Goal: Transaction & Acquisition: Purchase product/service

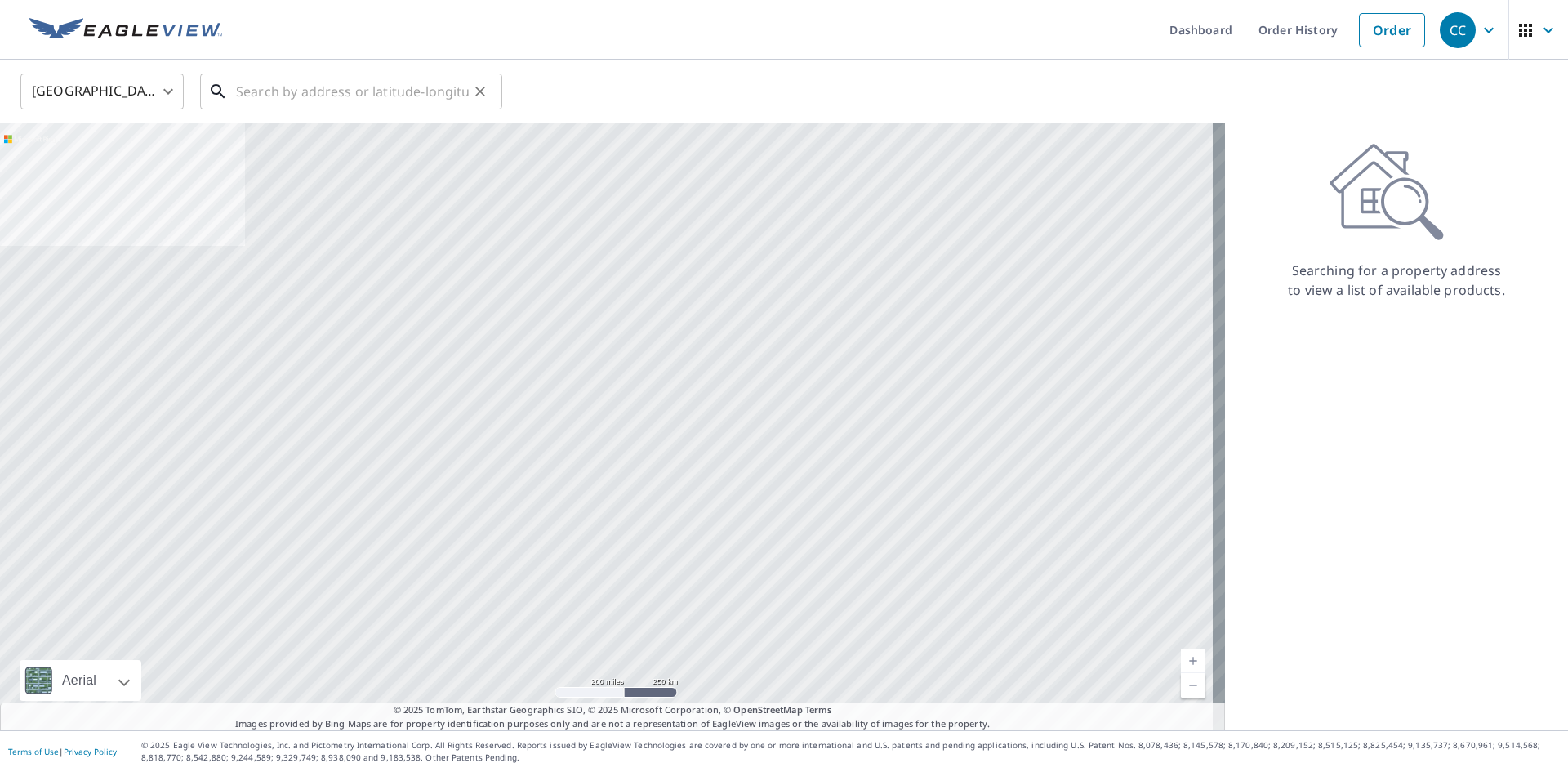
click at [386, 89] on input "text" at bounding box center [352, 91] width 233 height 46
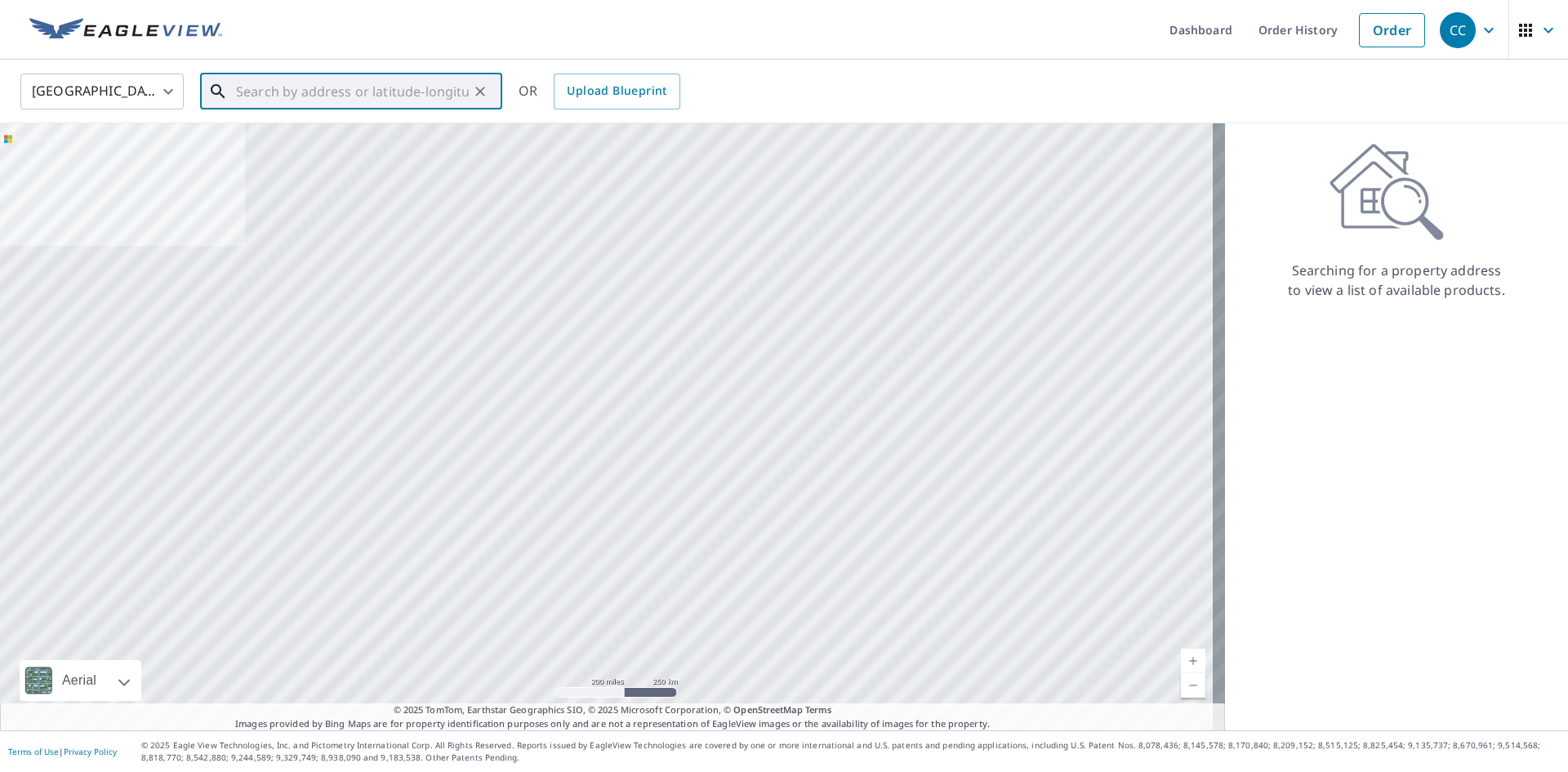
paste input "[STREET_ADDRESS]"
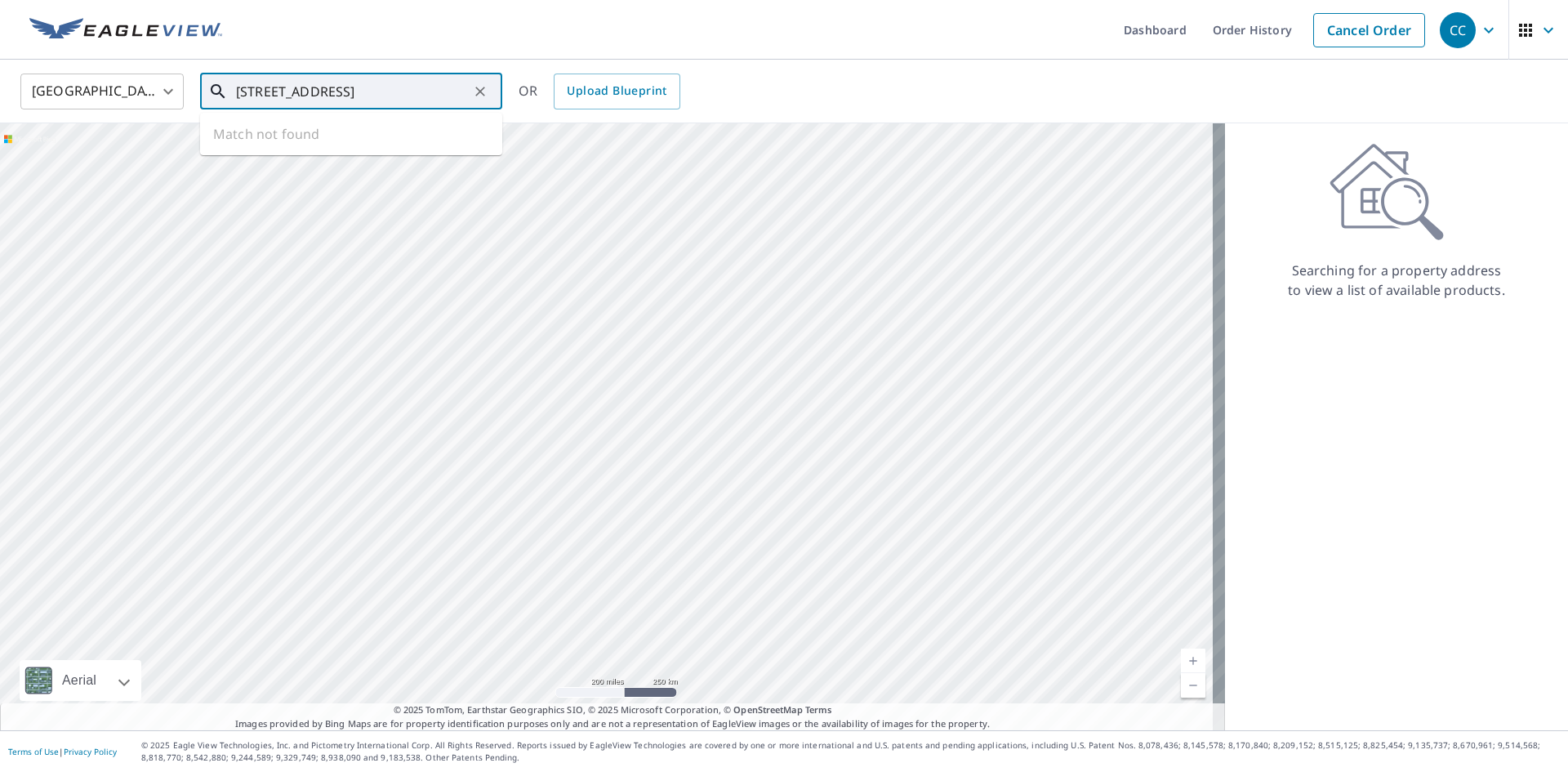
scroll to position [0, 32]
drag, startPoint x: 323, startPoint y: 98, endPoint x: 524, endPoint y: 103, distance: 201.1
click at [524, 103] on div "[GEOGRAPHIC_DATA] [GEOGRAPHIC_DATA] ​ [STREET_ADDRESS] ​ Match not found OR Upl…" at bounding box center [778, 91] width 1540 height 39
click at [392, 135] on span "[STREET_ADDRESS]" at bounding box center [361, 138] width 256 height 19
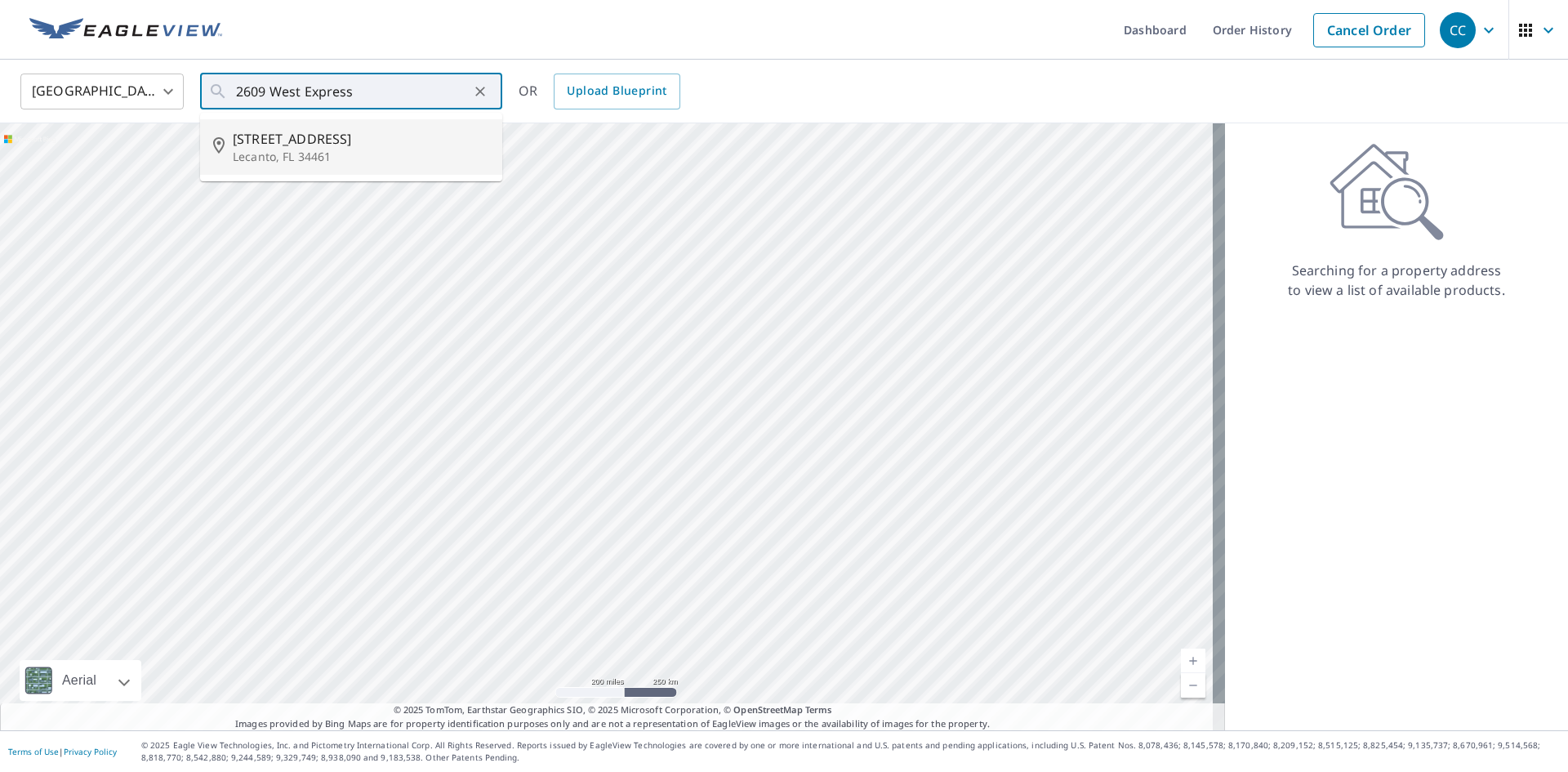
type input "[STREET_ADDRESS]"
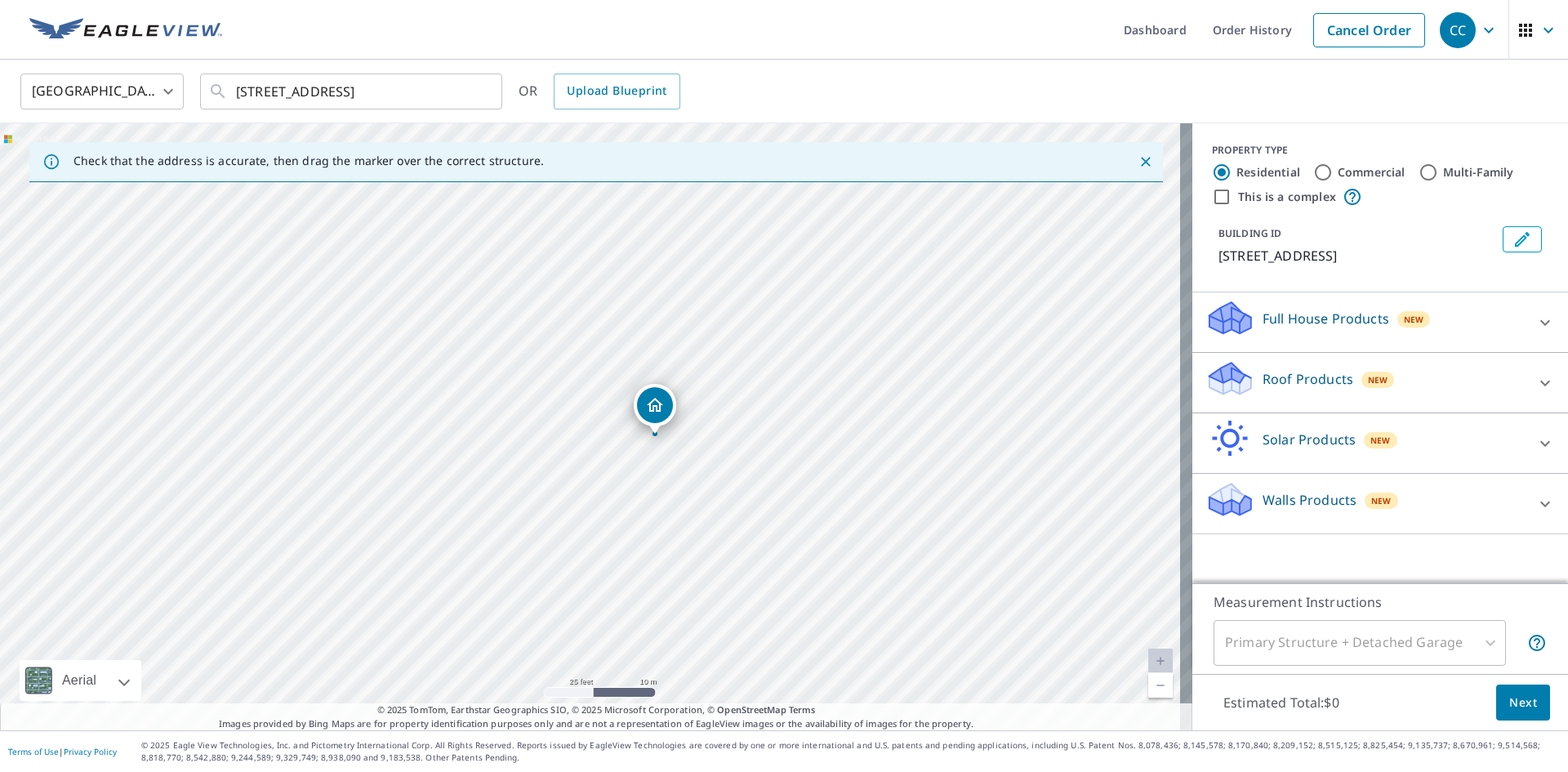
drag, startPoint x: 654, startPoint y: 390, endPoint x: 658, endPoint y: 464, distance: 74.1
click at [658, 464] on div "2609 W Express Ln Lecanto, FL 34461" at bounding box center [596, 427] width 1193 height 607
click at [1298, 398] on div "Roof Products New" at bounding box center [1365, 383] width 320 height 47
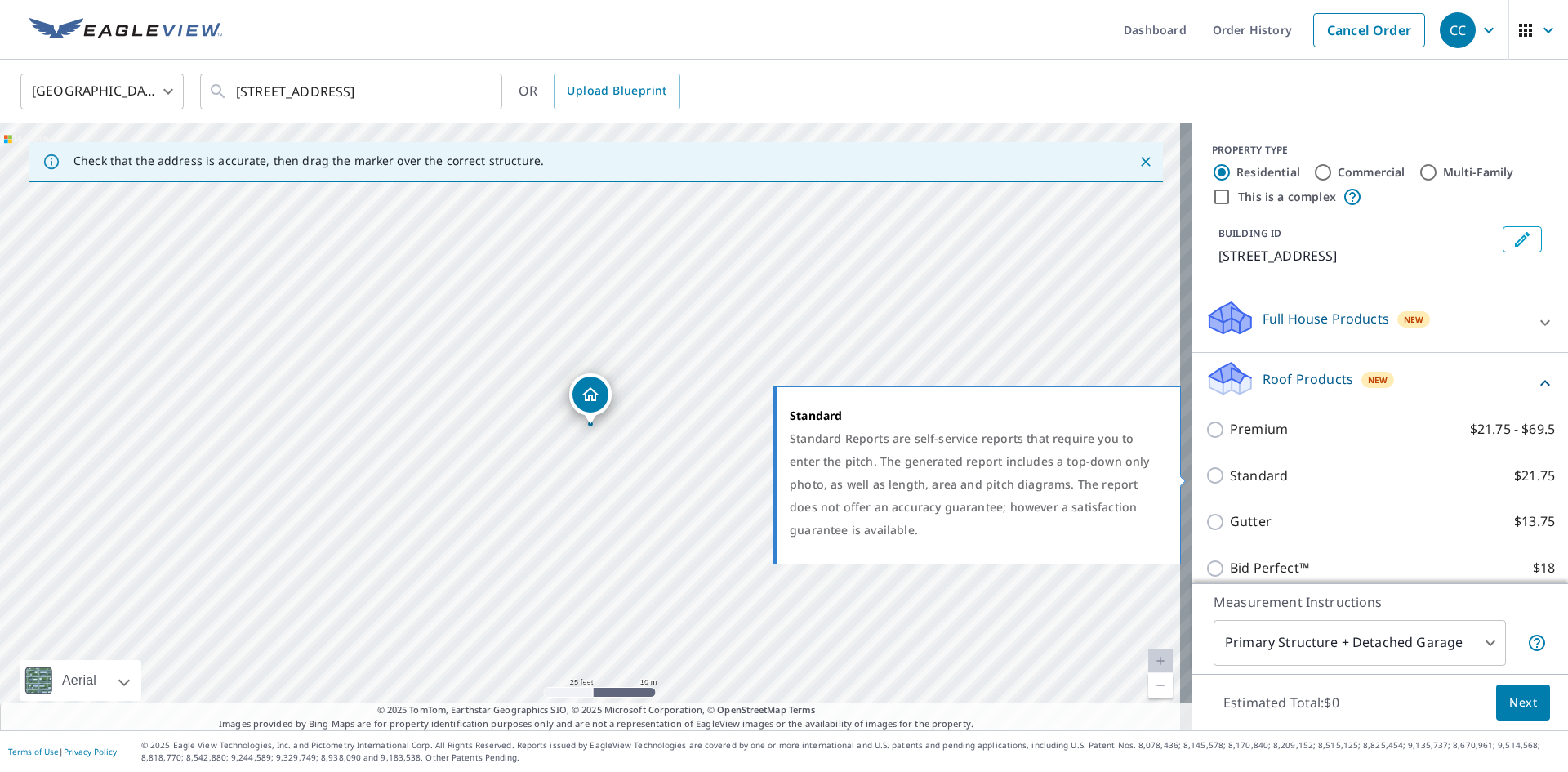
click at [1247, 471] on p "Standard" at bounding box center [1258, 476] width 58 height 20
click at [1230, 471] on input "Standard $21.75" at bounding box center [1218, 475] width 25 height 19
checkbox input "true"
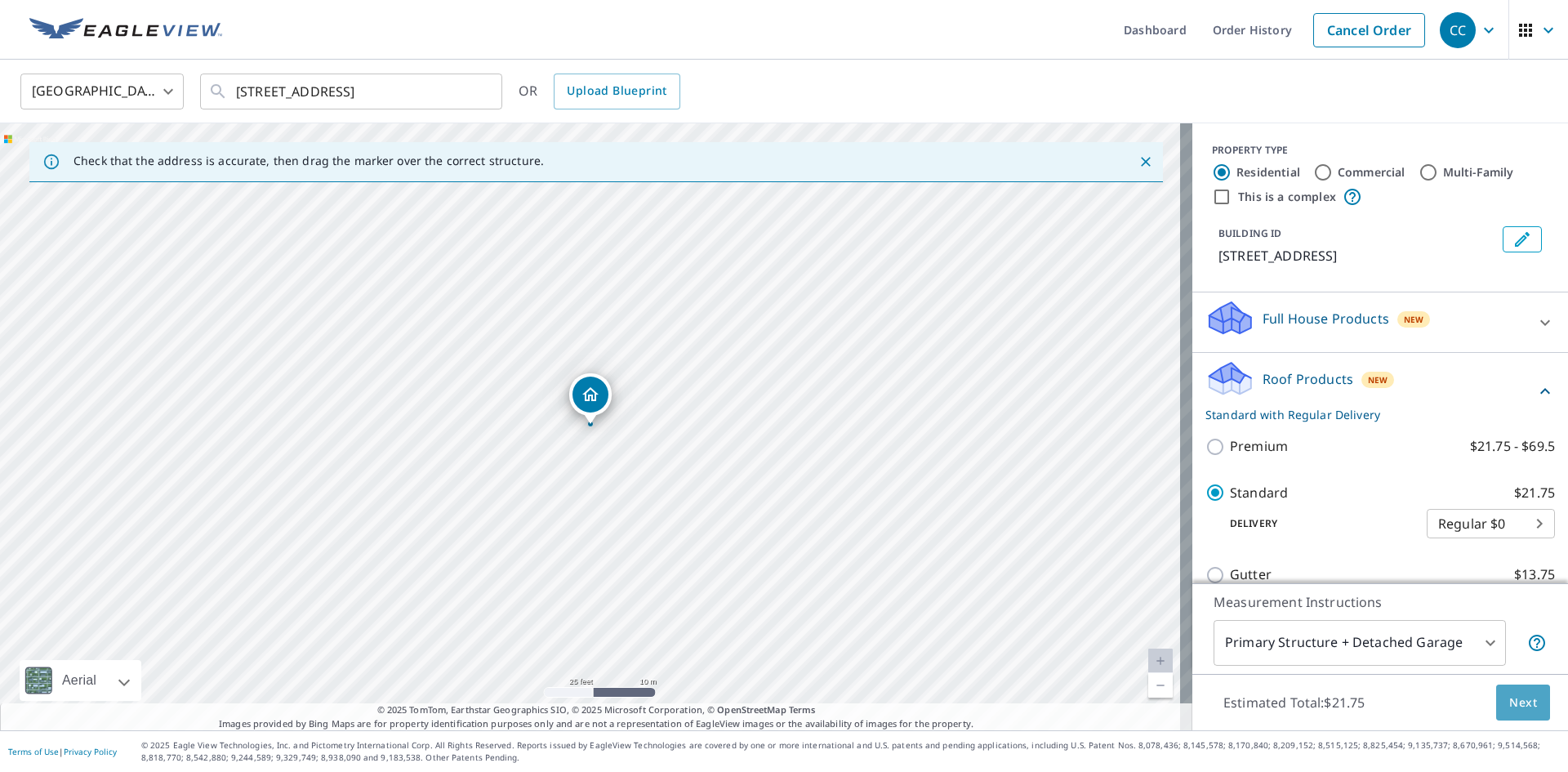
click at [1496, 700] on button "Next" at bounding box center [1523, 704] width 53 height 37
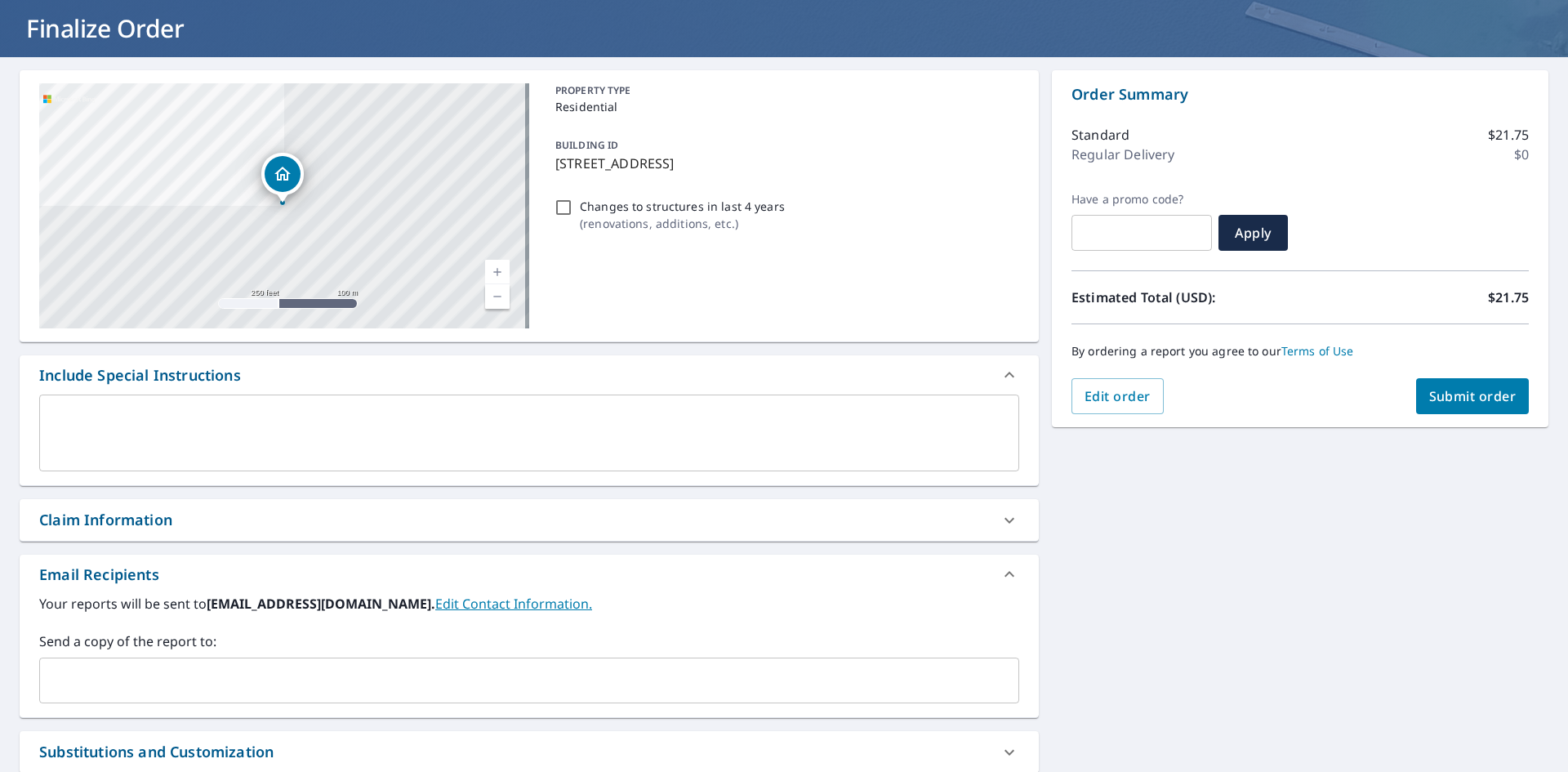
scroll to position [245, 0]
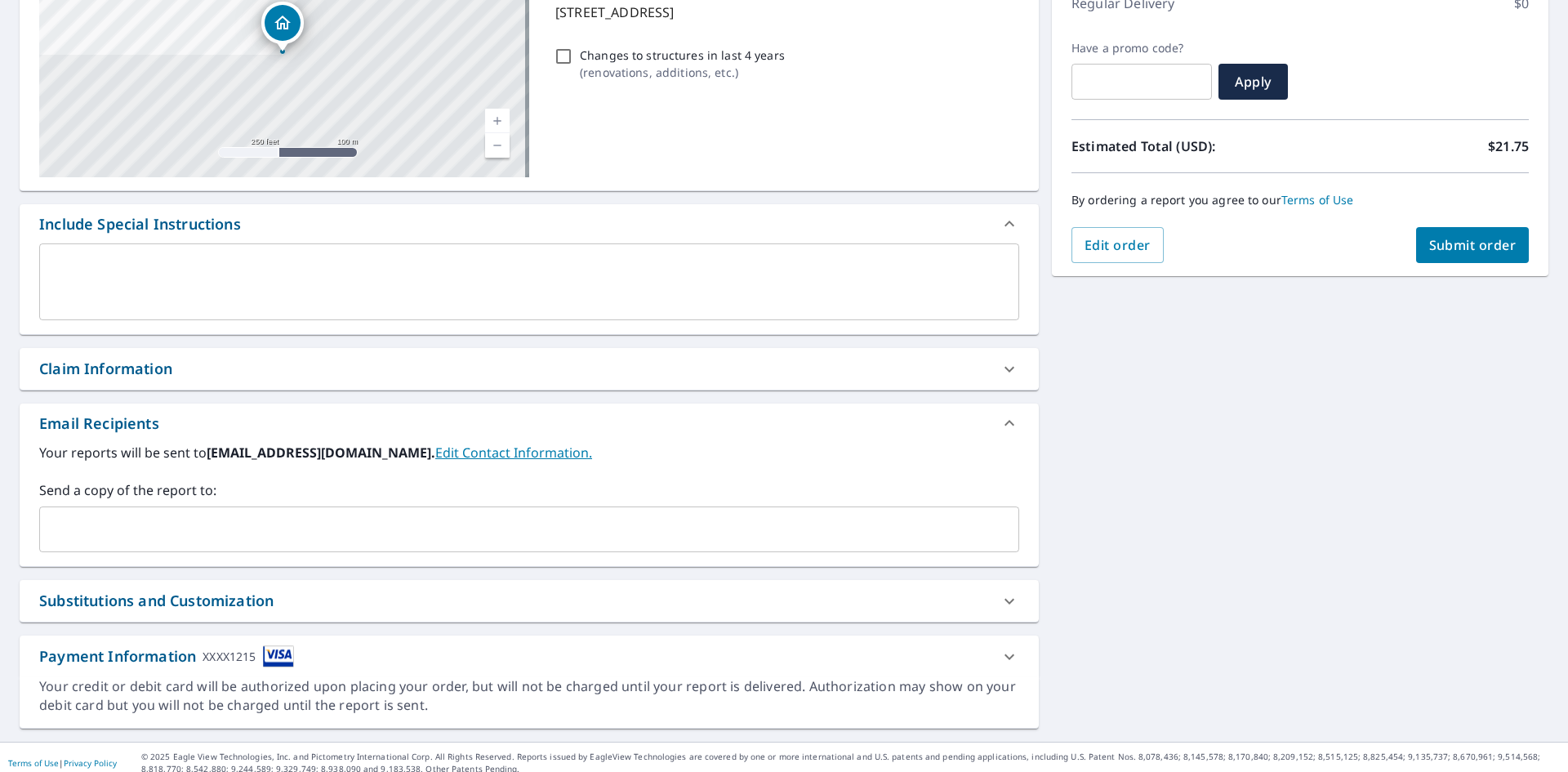
click at [267, 368] on div "Claim Information" at bounding box center [514, 369] width 950 height 22
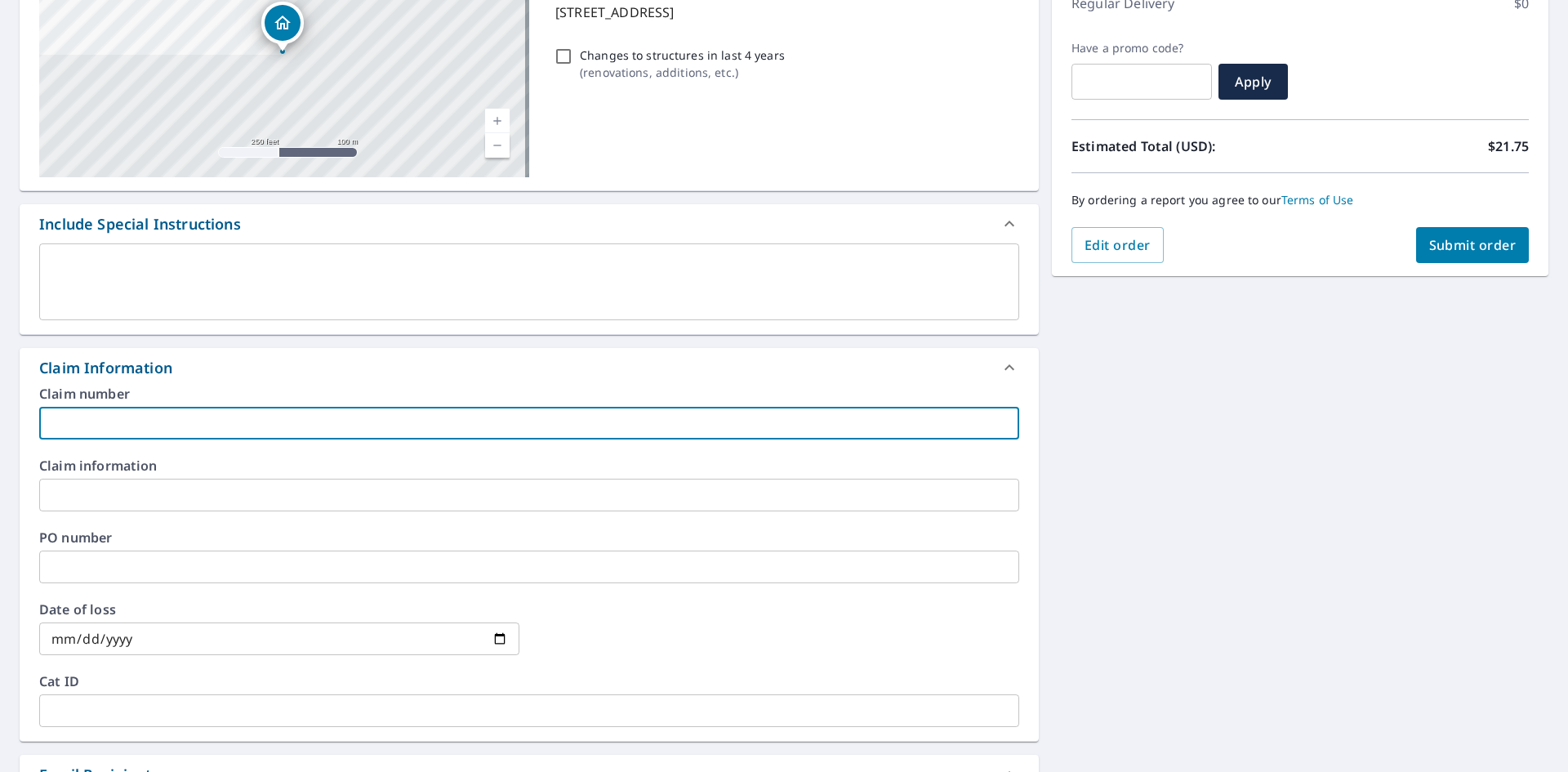
click at [283, 427] on input "text" at bounding box center [529, 422] width 980 height 32
paste input "8158527"
click at [252, 425] on input "8158527" at bounding box center [529, 422] width 980 height 32
paste input "Otero residence"
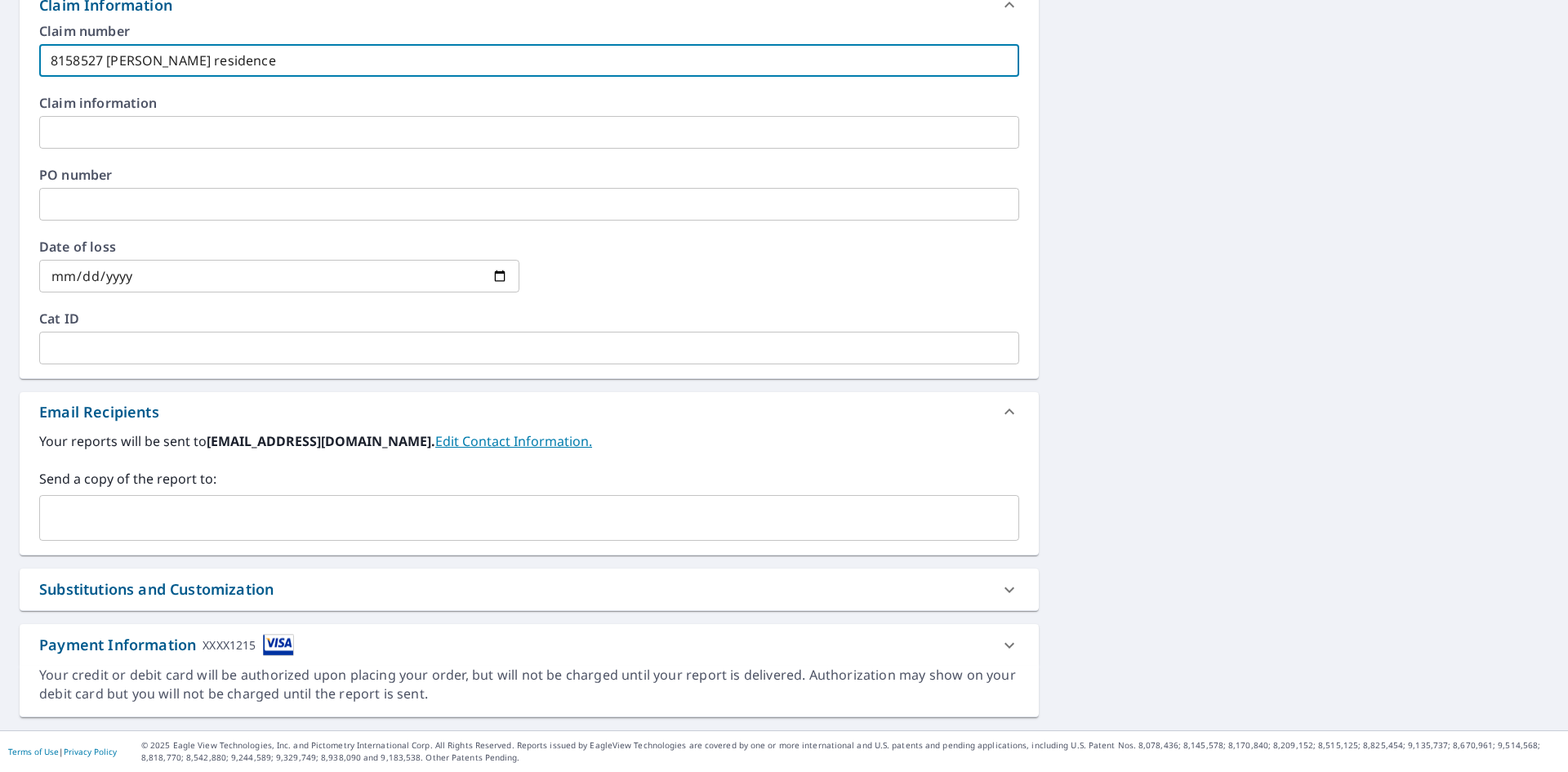
type input "8158527 Otero residence"
click at [236, 526] on input "text" at bounding box center [517, 518] width 941 height 31
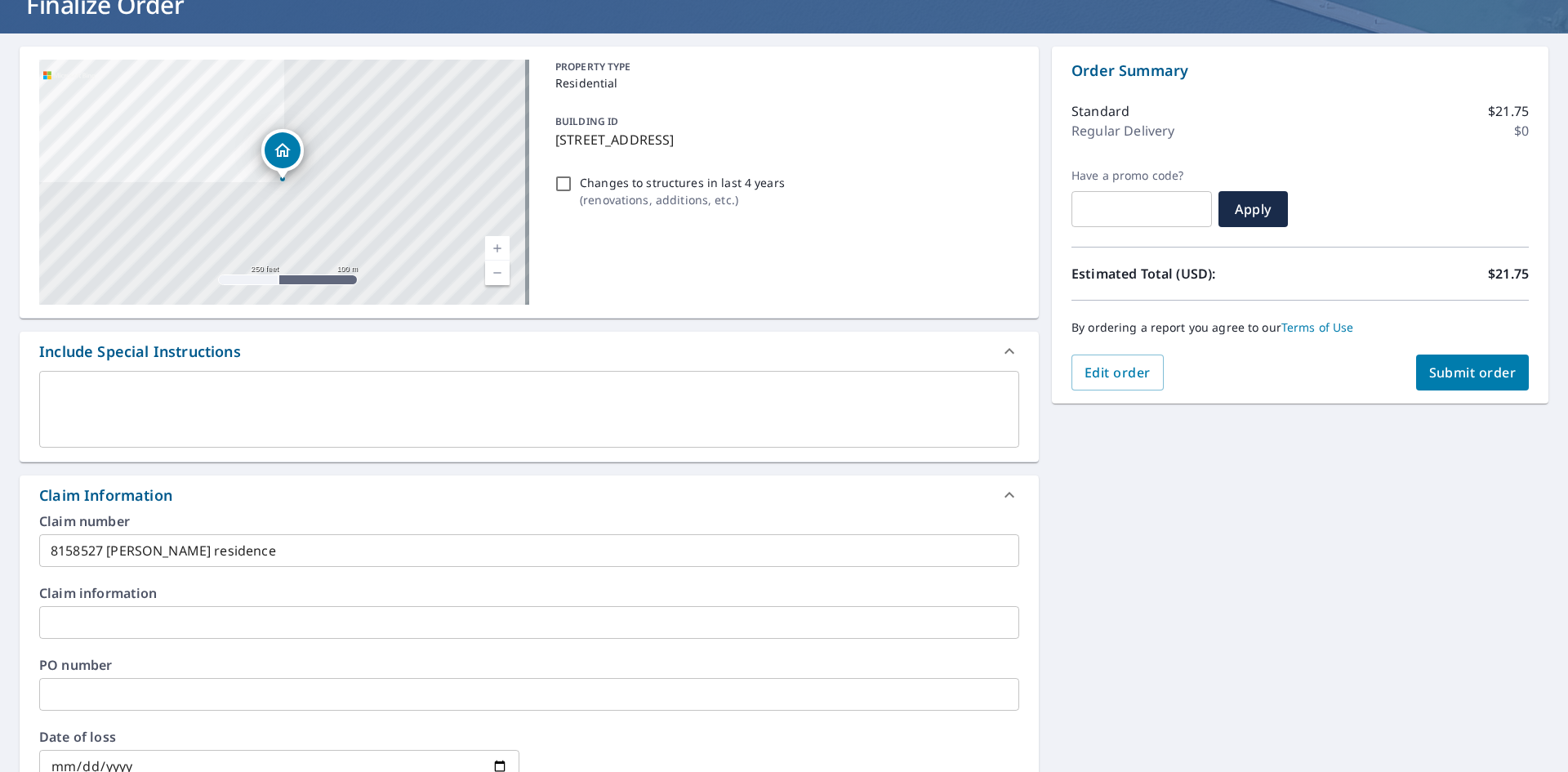
scroll to position [0, 0]
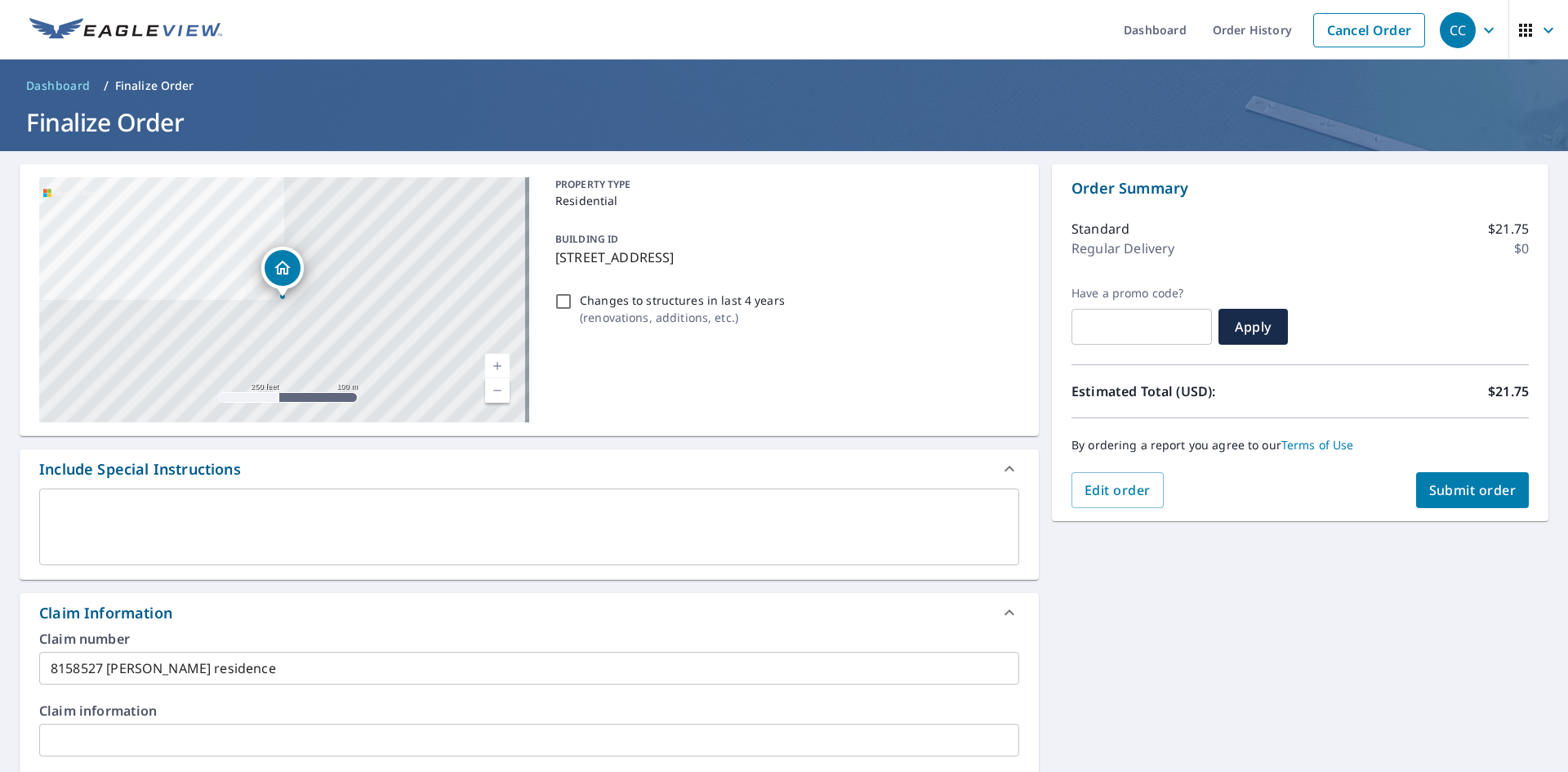
type input "acarty@sdii-global.com"
click at [1430, 487] on span "Submit order" at bounding box center [1473, 490] width 88 height 18
